Goal: Task Accomplishment & Management: Use online tool/utility

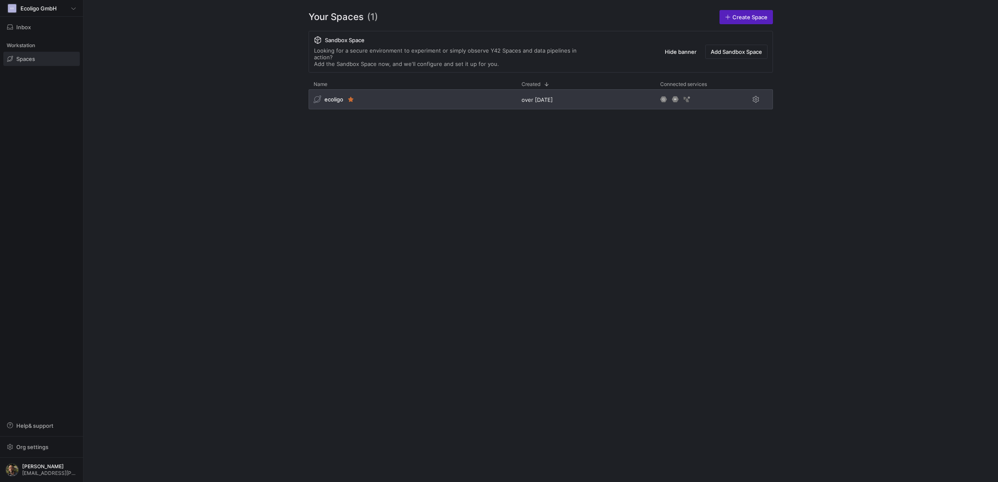
click at [402, 93] on div "ecoligo" at bounding box center [413, 99] width 208 height 20
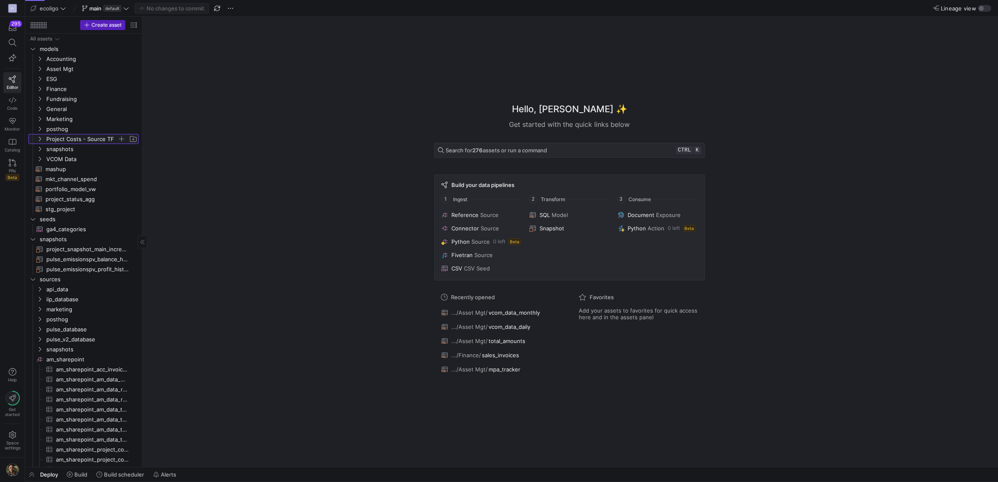
click at [38, 138] on icon "Press SPACE to select this row." at bounding box center [40, 139] width 6 height 5
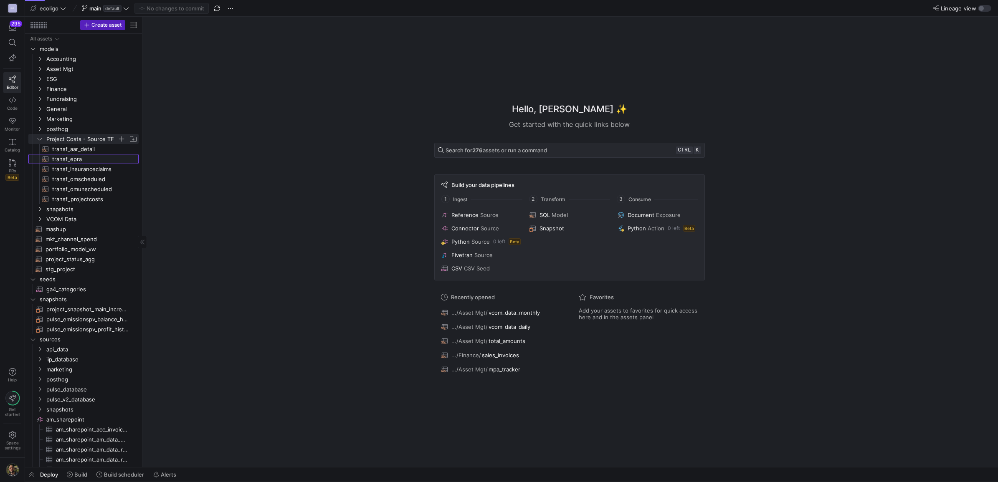
click at [69, 161] on span "transf_epra​​​​​​​​​​" at bounding box center [90, 159] width 77 height 10
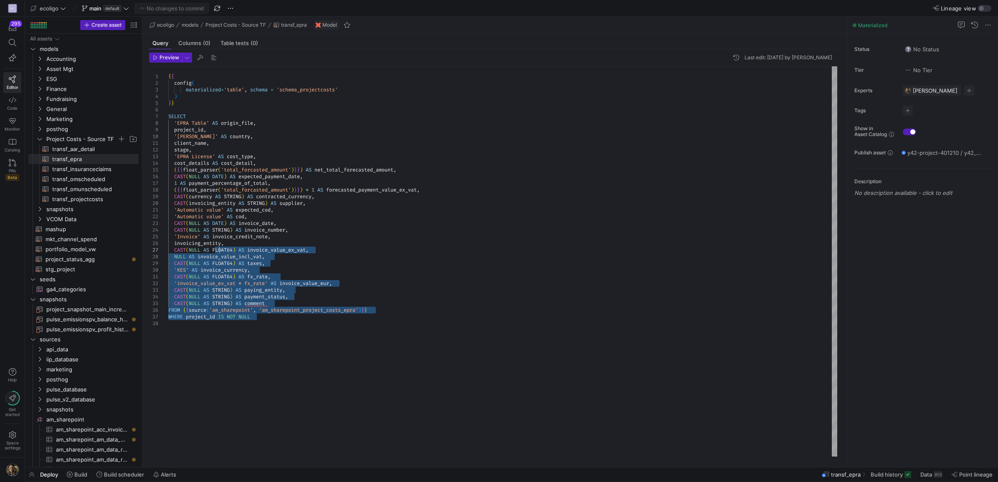
type textarea "CAST(NULL AS FLOAT64) AS fx_rate, 'invoice_value_ex_vat * fx_rate' AS invoice_v…"
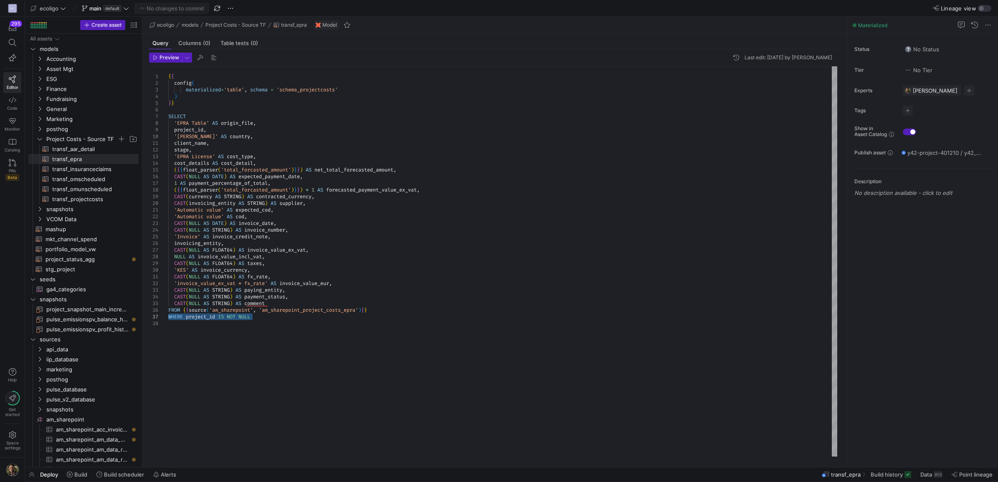
drag, startPoint x: 259, startPoint y: 317, endPoint x: 166, endPoint y: 318, distance: 93.1
click at [168, 318] on div "{ { config ( materialized = 'table' , schema = 'schema_projectcosts' ) } } SELE…" at bounding box center [502, 261] width 669 height 390
click at [322, 319] on div at bounding box center [499, 241] width 998 height 482
click at [267, 316] on div "{ { config ( materialized = 'table' , schema = 'schema_projectcosts' ) } } SELE…" at bounding box center [502, 261] width 669 height 390
